Goal: Browse casually

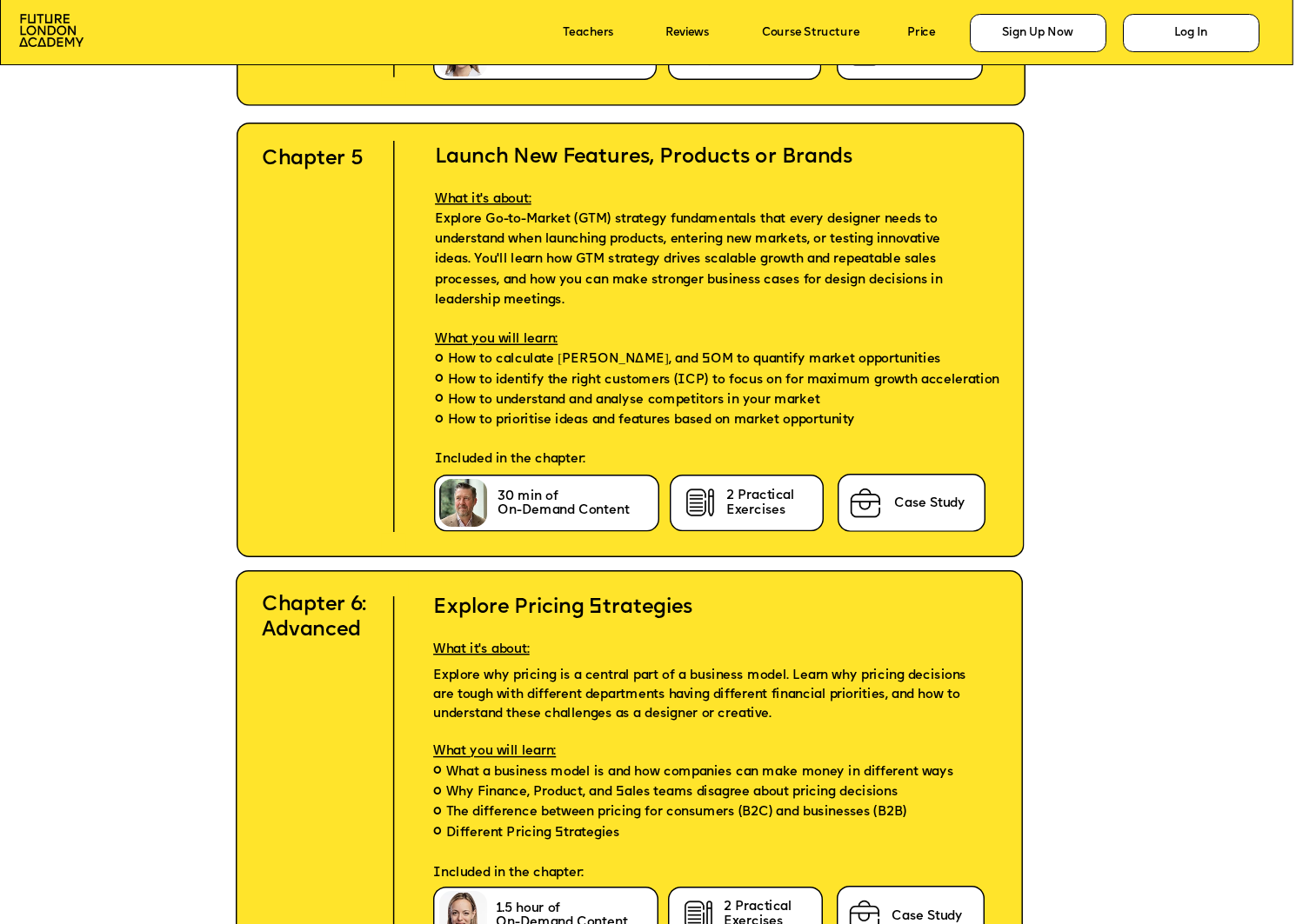
scroll to position [5894, 0]
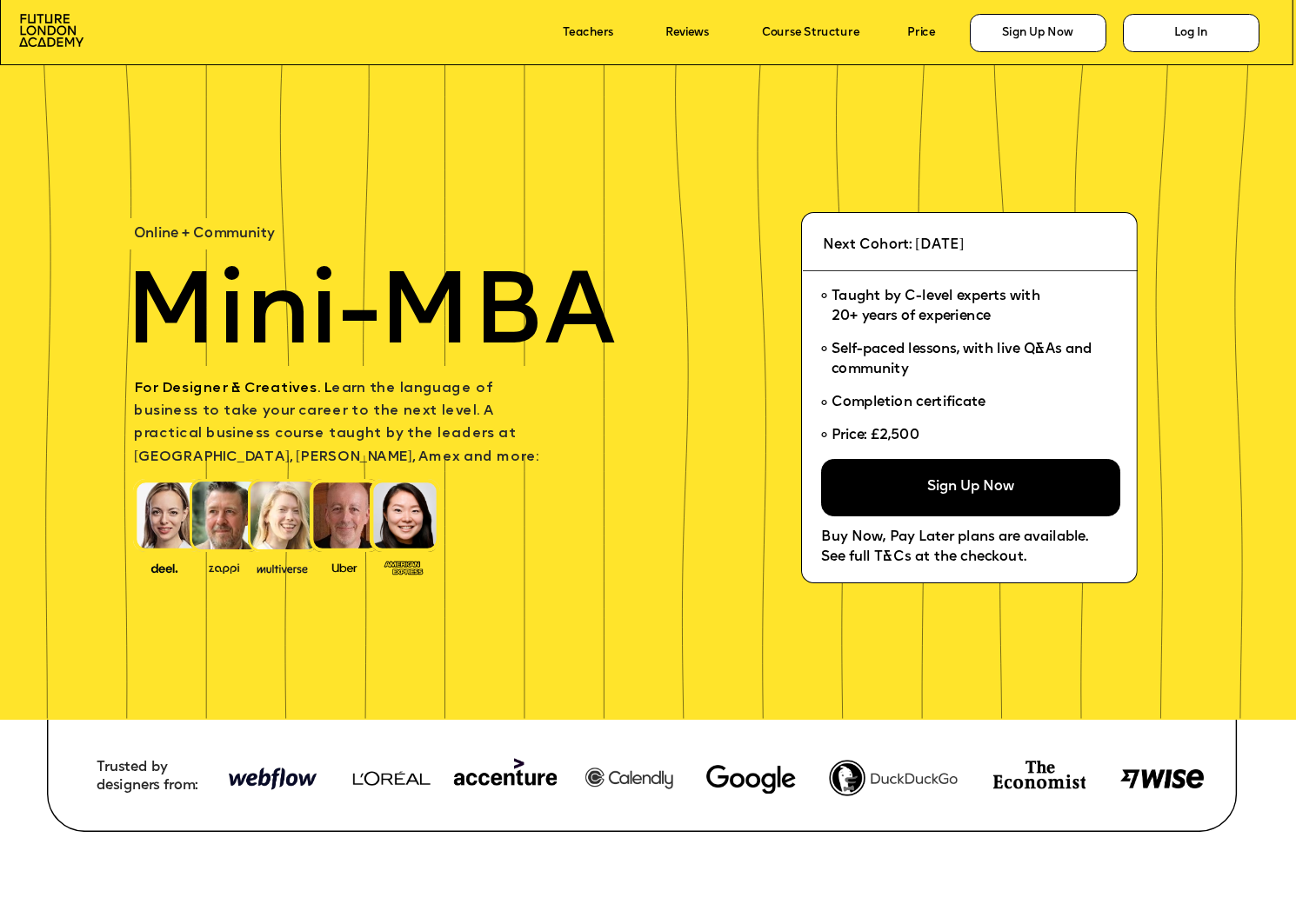
scroll to position [5894, 0]
